Goal: Go to known website: Access a specific website the user already knows

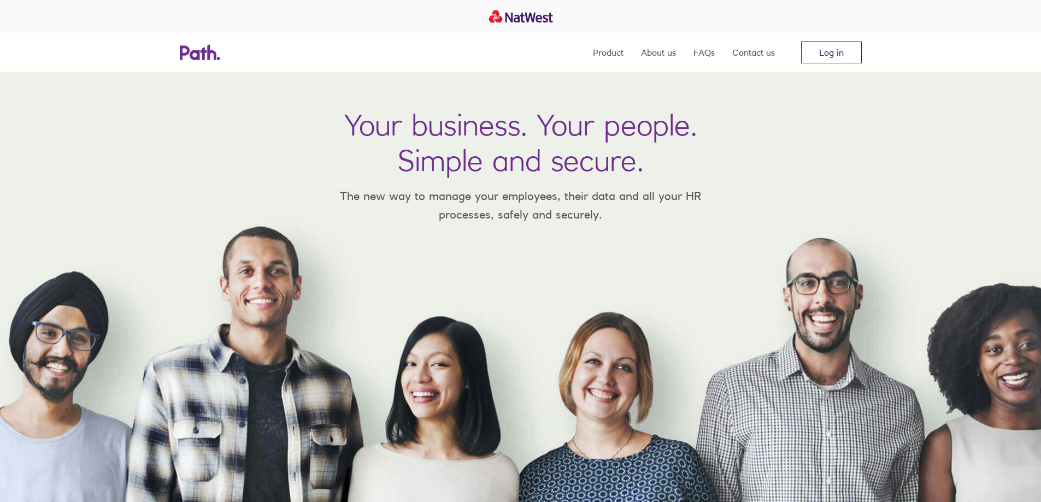
click at [839, 46] on link "Log in" at bounding box center [831, 53] width 61 height 22
